Goal: Task Accomplishment & Management: Use online tool/utility

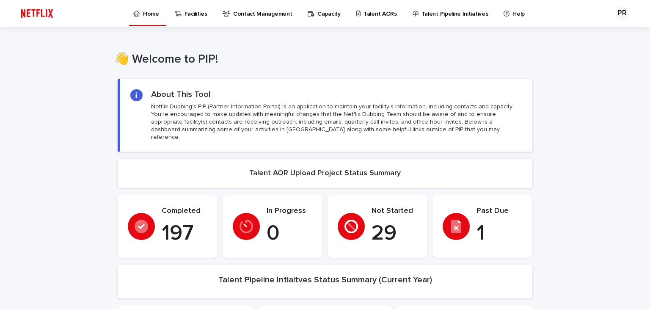
click at [368, 14] on p "Talent AORs" at bounding box center [380, 9] width 33 height 18
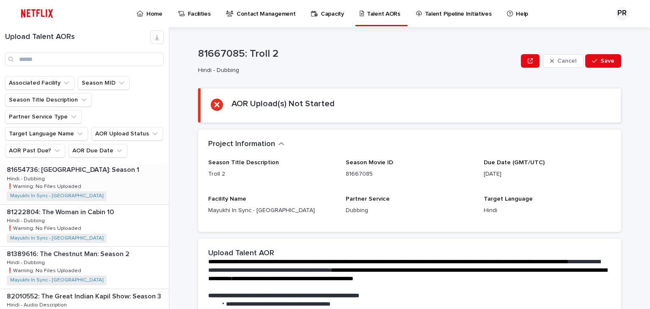
scroll to position [52, 0]
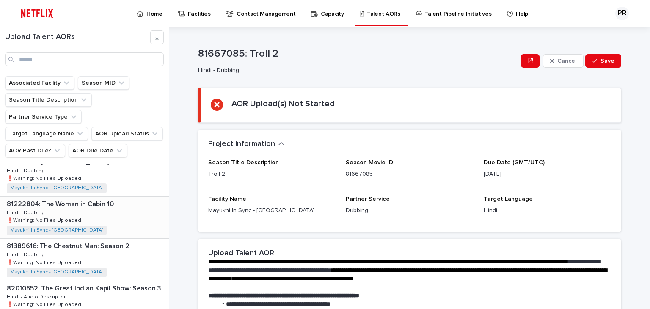
click at [90, 197] on div "81222804: The Woman in Cabin 10 81222804: The Woman in Cabin 10 Hindi - Dubbing…" at bounding box center [84, 217] width 169 height 41
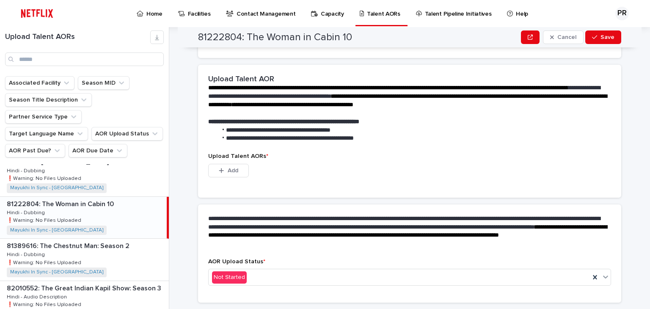
scroll to position [198, 0]
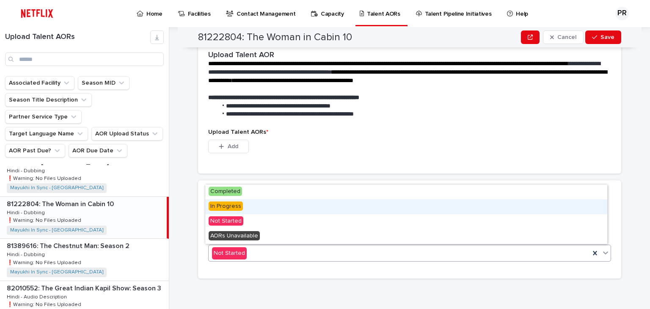
click at [232, 206] on span "In Progress" at bounding box center [226, 206] width 34 height 9
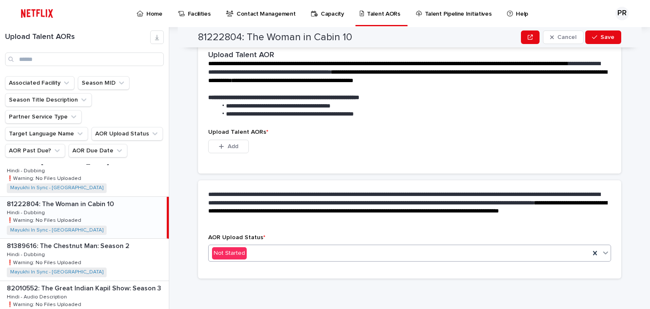
scroll to position [157, 0]
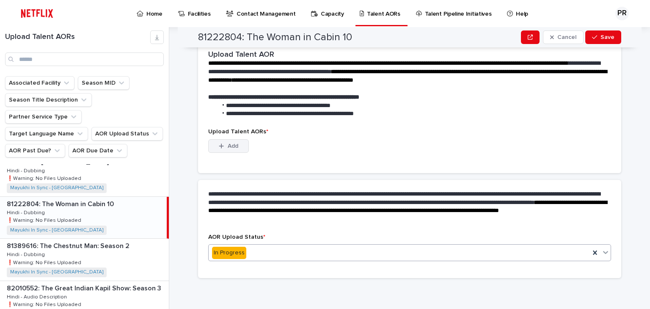
click at [229, 146] on span "Add" at bounding box center [233, 146] width 11 height 6
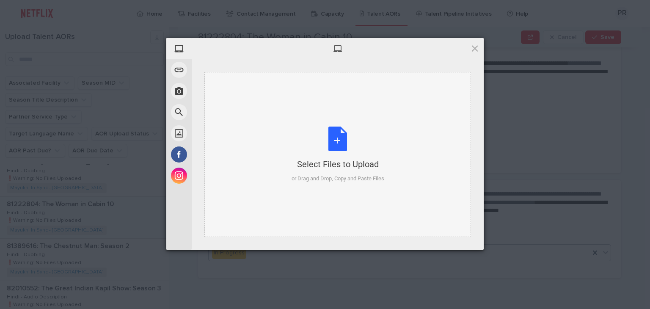
click at [349, 127] on div "Select Files to Upload or Drag and Drop, Copy and Paste Files" at bounding box center [338, 155] width 93 height 56
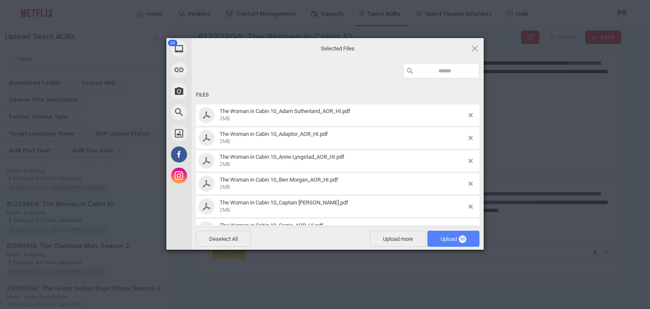
click at [444, 240] on span "Upload 30" at bounding box center [454, 239] width 26 height 6
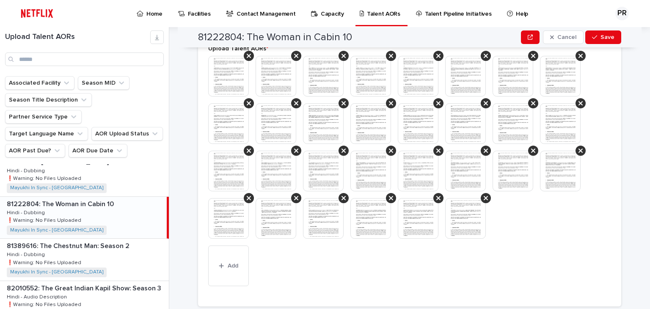
scroll to position [423, 0]
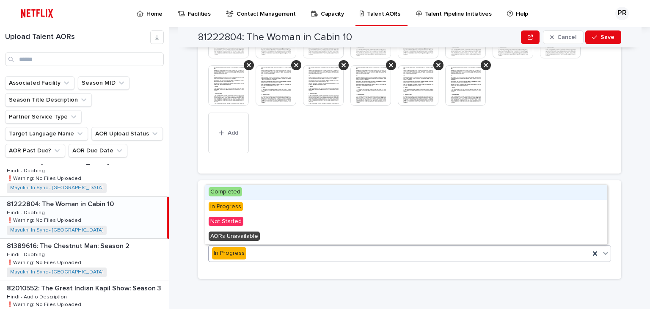
click at [259, 251] on div "In Progress" at bounding box center [399, 253] width 381 height 14
click at [235, 192] on span "Completed" at bounding box center [225, 191] width 33 height 9
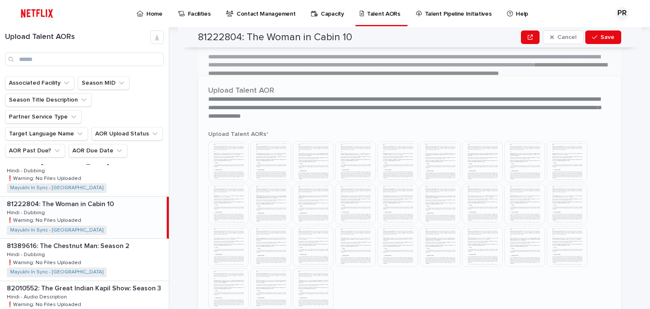
scroll to position [264, 0]
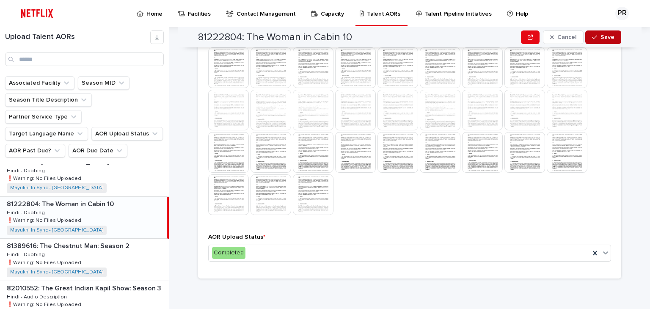
click at [602, 36] on span "Save" at bounding box center [608, 37] width 14 height 6
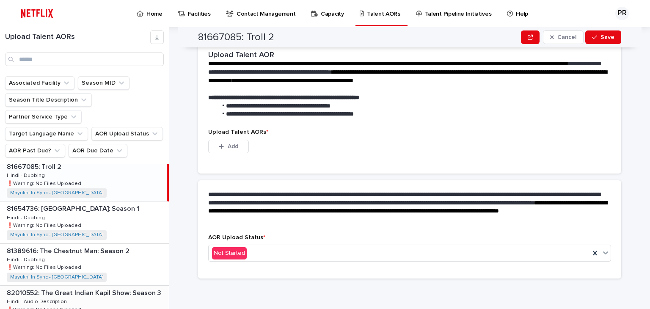
scroll to position [0, 0]
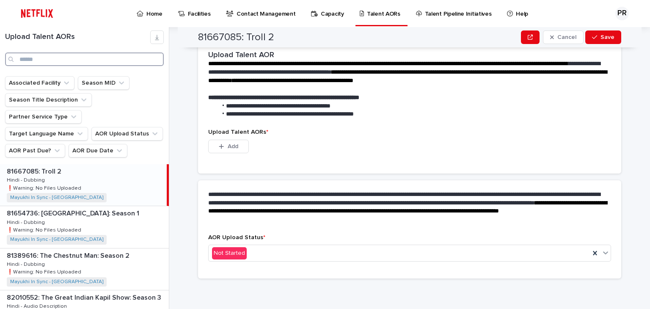
click at [104, 55] on input "Search" at bounding box center [84, 60] width 159 height 14
type input "********"
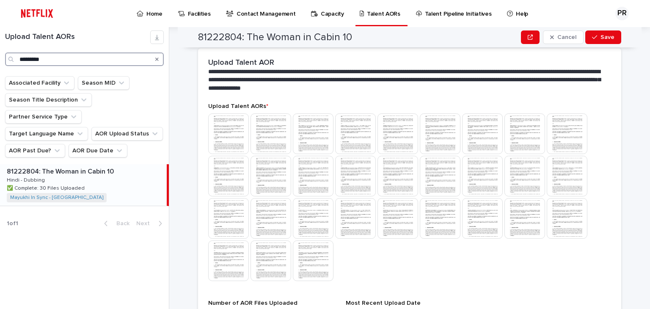
scroll to position [278, 0]
